Goal: Obtain resource: Download file/media

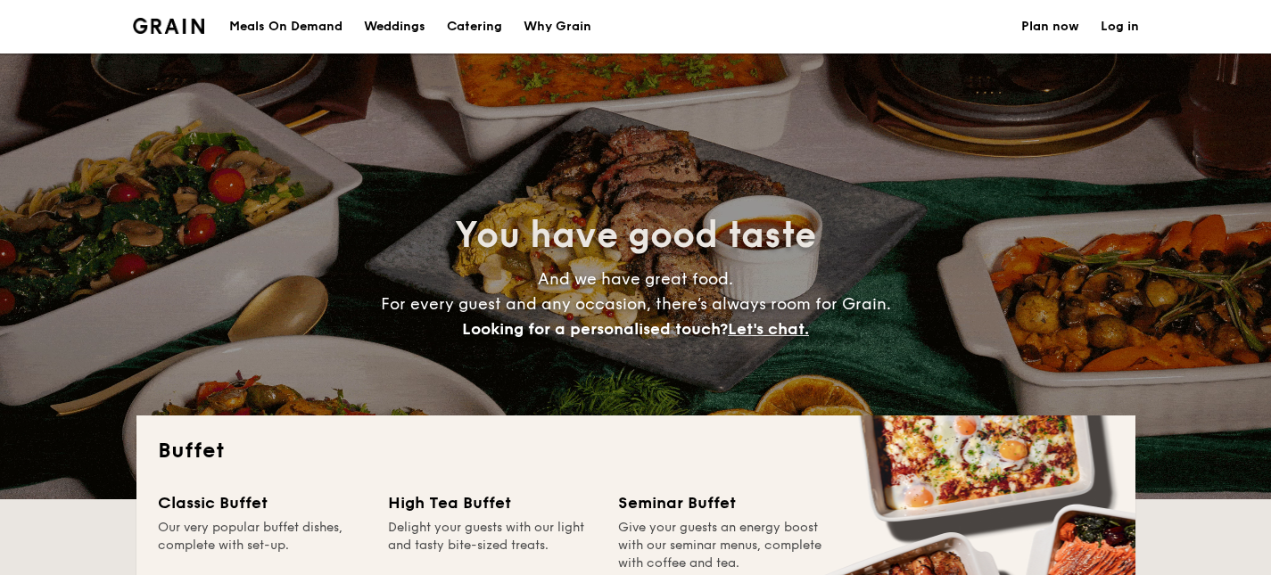
select select
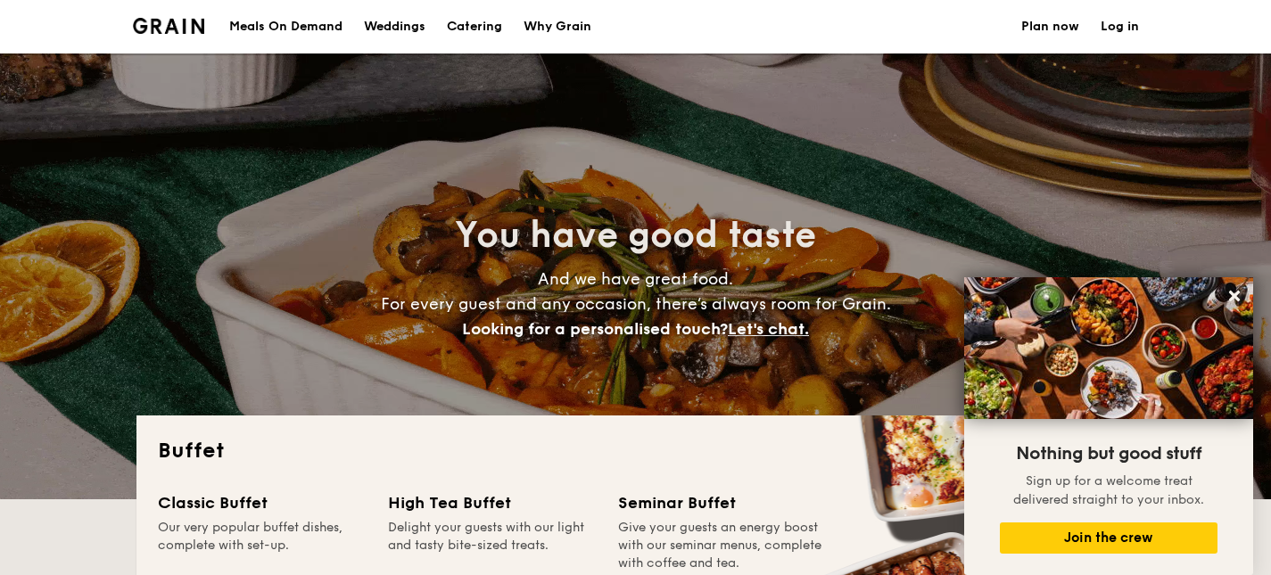
click at [406, 31] on div "Weddings" at bounding box center [395, 27] width 62 height 54
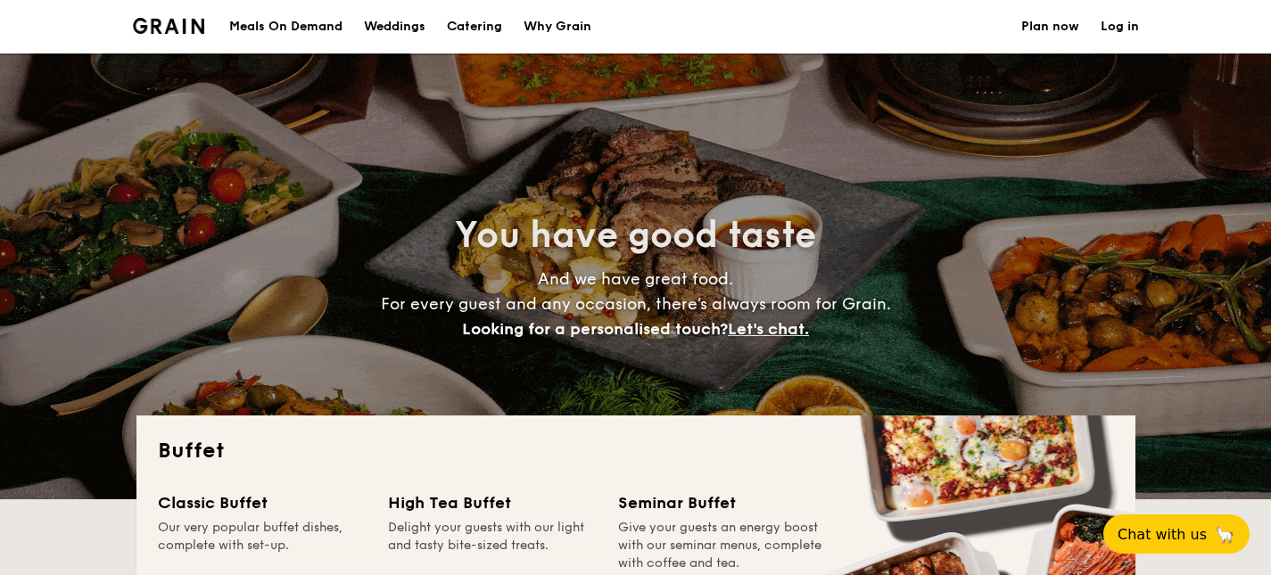
select select
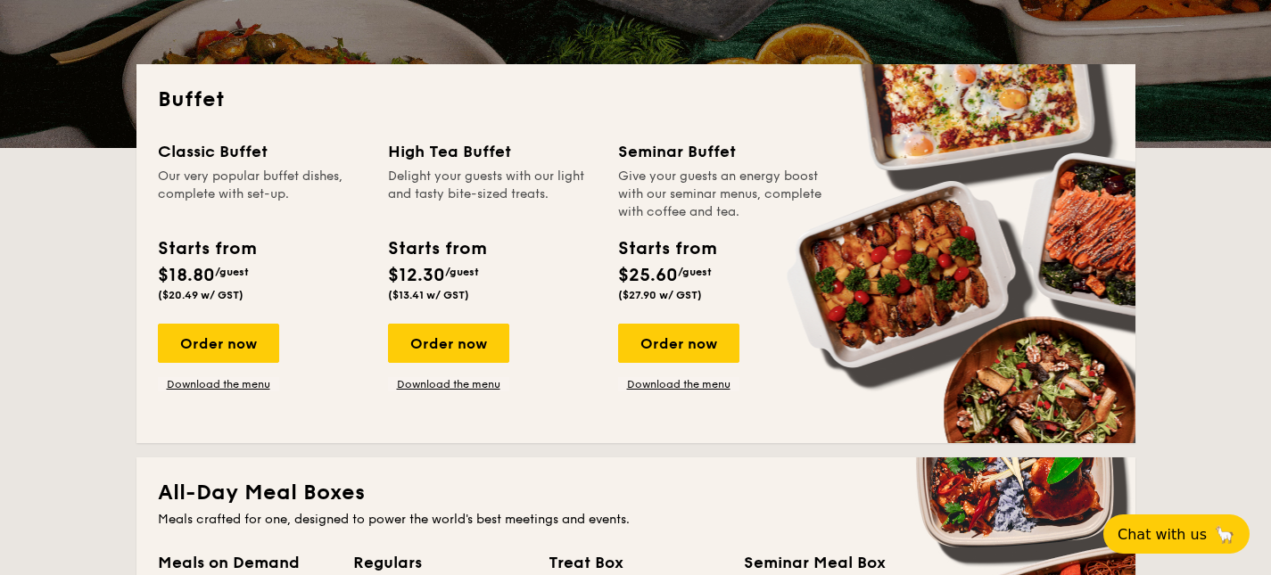
scroll to position [417, 0]
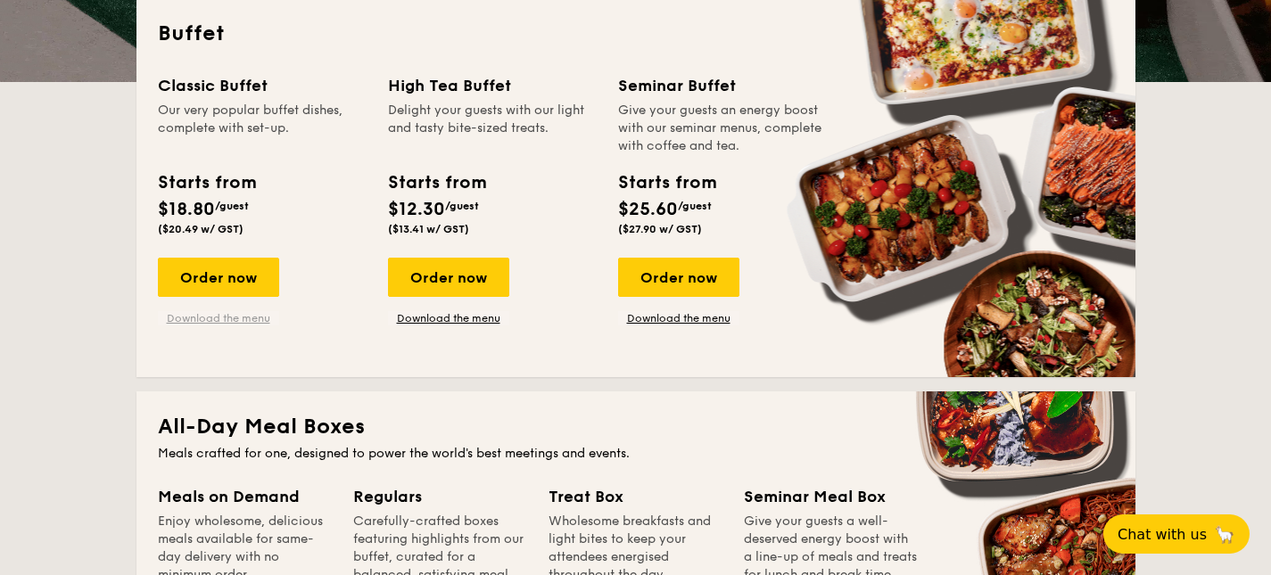
click at [250, 321] on link "Download the menu" at bounding box center [218, 318] width 121 height 14
